Goal: Find specific page/section

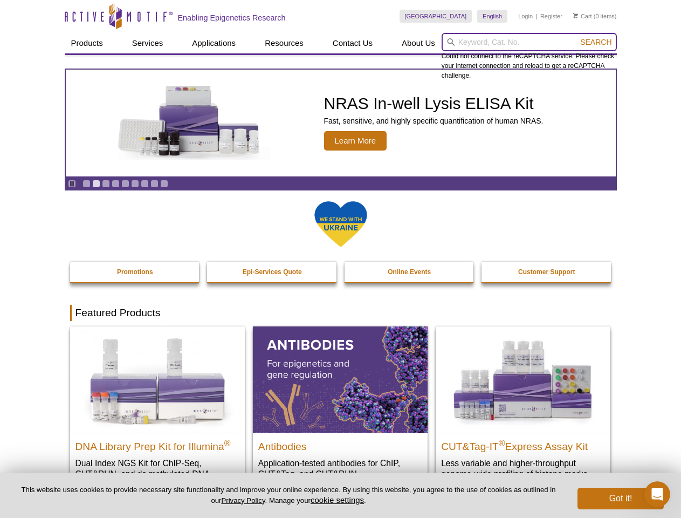
click at [529, 42] on input "search" at bounding box center [529, 42] width 175 height 18
click at [596, 42] on span "Search" at bounding box center [595, 42] width 31 height 9
click at [72, 183] on icon "Pause" at bounding box center [71, 183] width 7 height 7
click at [86, 183] on link "Go to slide 1" at bounding box center [87, 184] width 8 height 8
click at [96, 183] on link "Go to slide 2" at bounding box center [96, 184] width 8 height 8
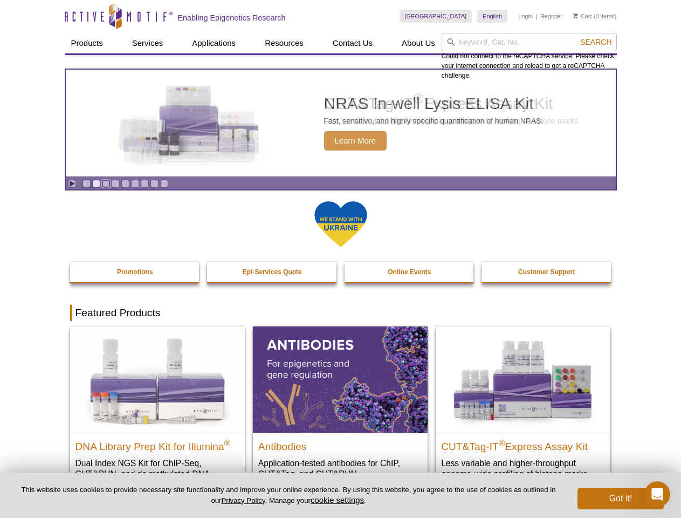
click at [106, 183] on link "Go to slide 3" at bounding box center [106, 184] width 8 height 8
click at [115, 183] on link "Go to slide 4" at bounding box center [116, 184] width 8 height 8
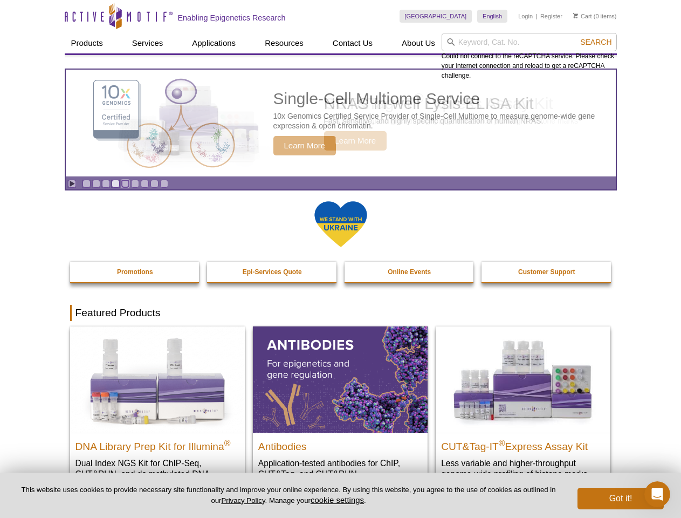
click at [125, 183] on link "Go to slide 5" at bounding box center [125, 184] width 8 height 8
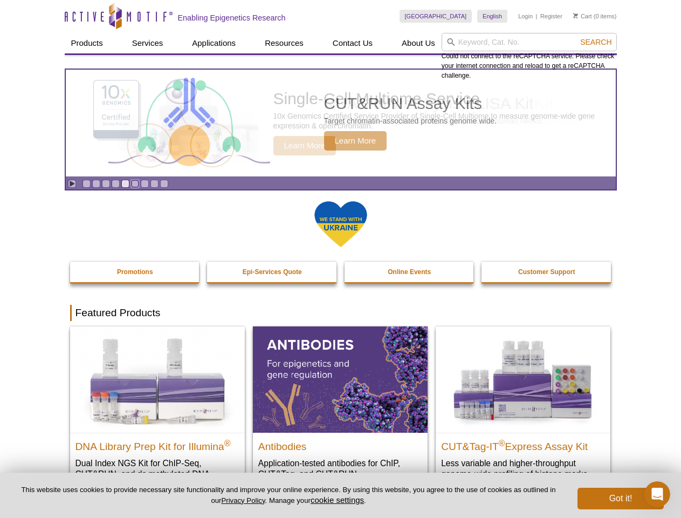
click at [135, 183] on link "Go to slide 6" at bounding box center [135, 184] width 8 height 8
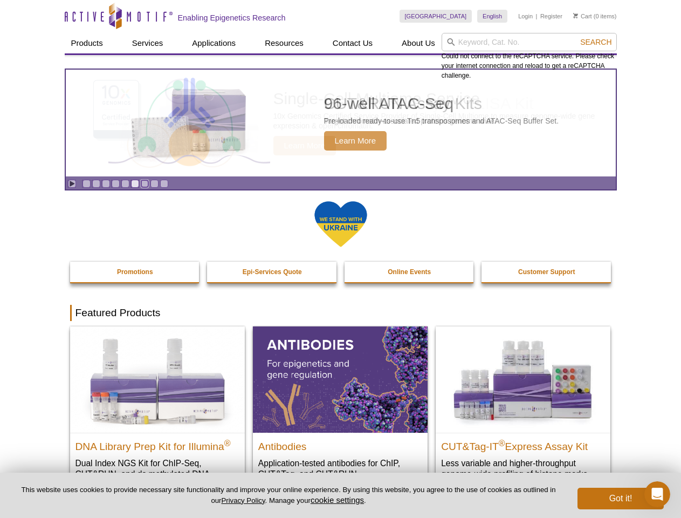
click at [145, 183] on link "Go to slide 7" at bounding box center [145, 184] width 8 height 8
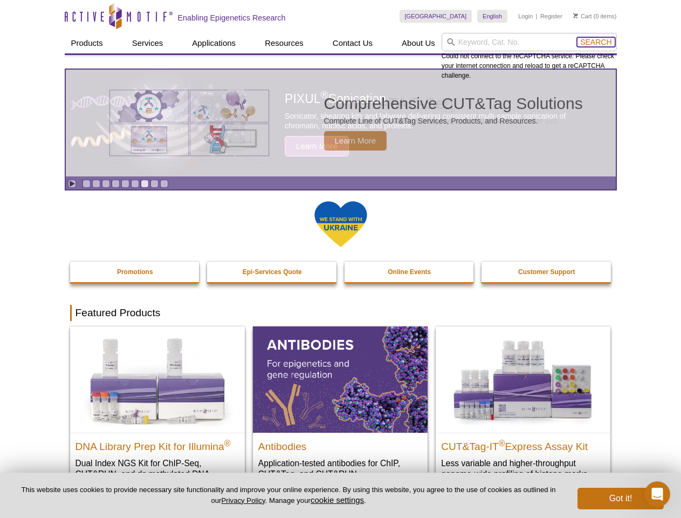
click at [596, 42] on span "Search" at bounding box center [595, 42] width 31 height 9
